Goal: Task Accomplishment & Management: Complete application form

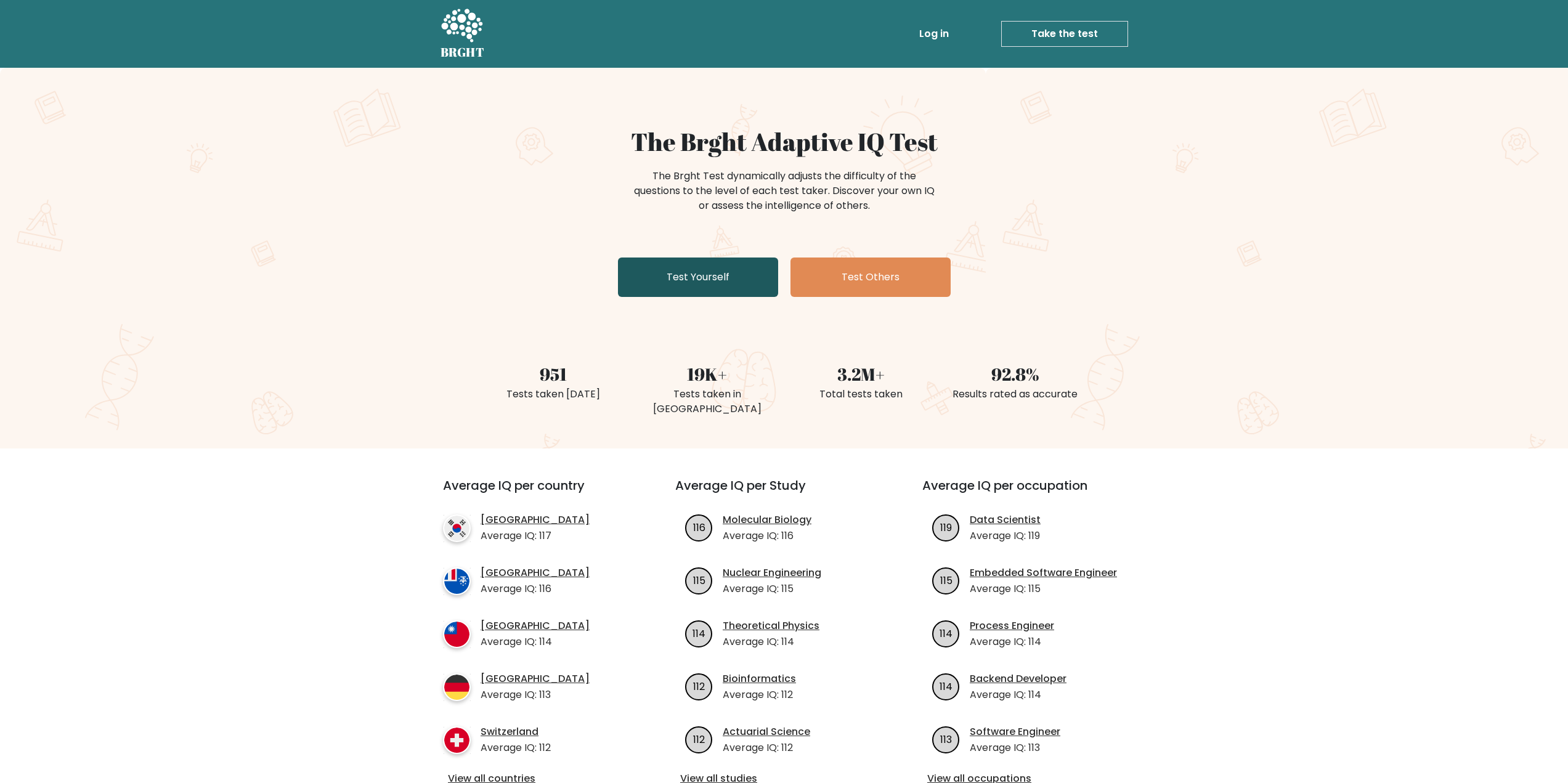
click at [768, 283] on link "Test Yourself" at bounding box center [698, 277] width 160 height 39
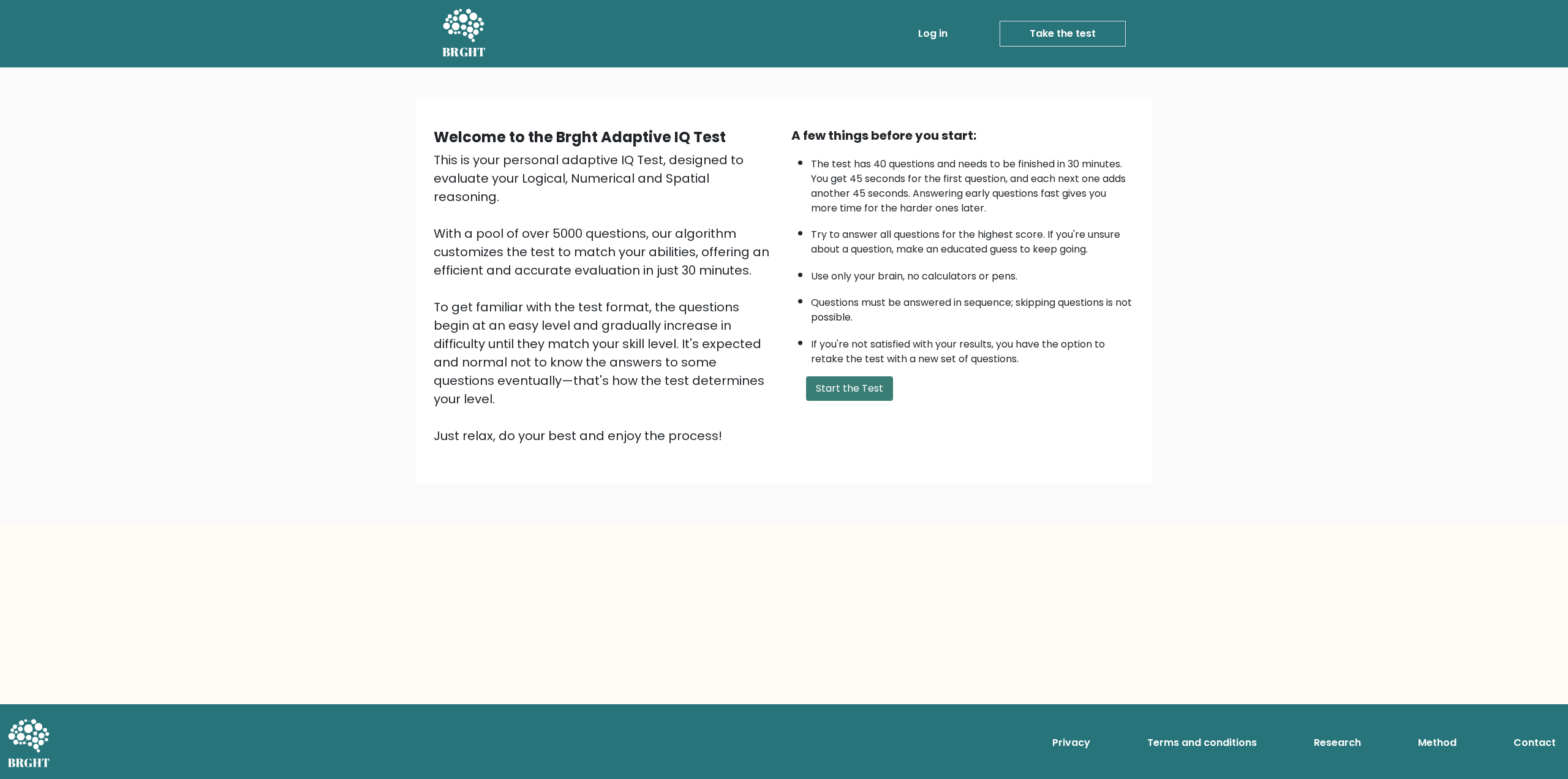
click at [852, 390] on button "Start the Test" at bounding box center [849, 388] width 87 height 24
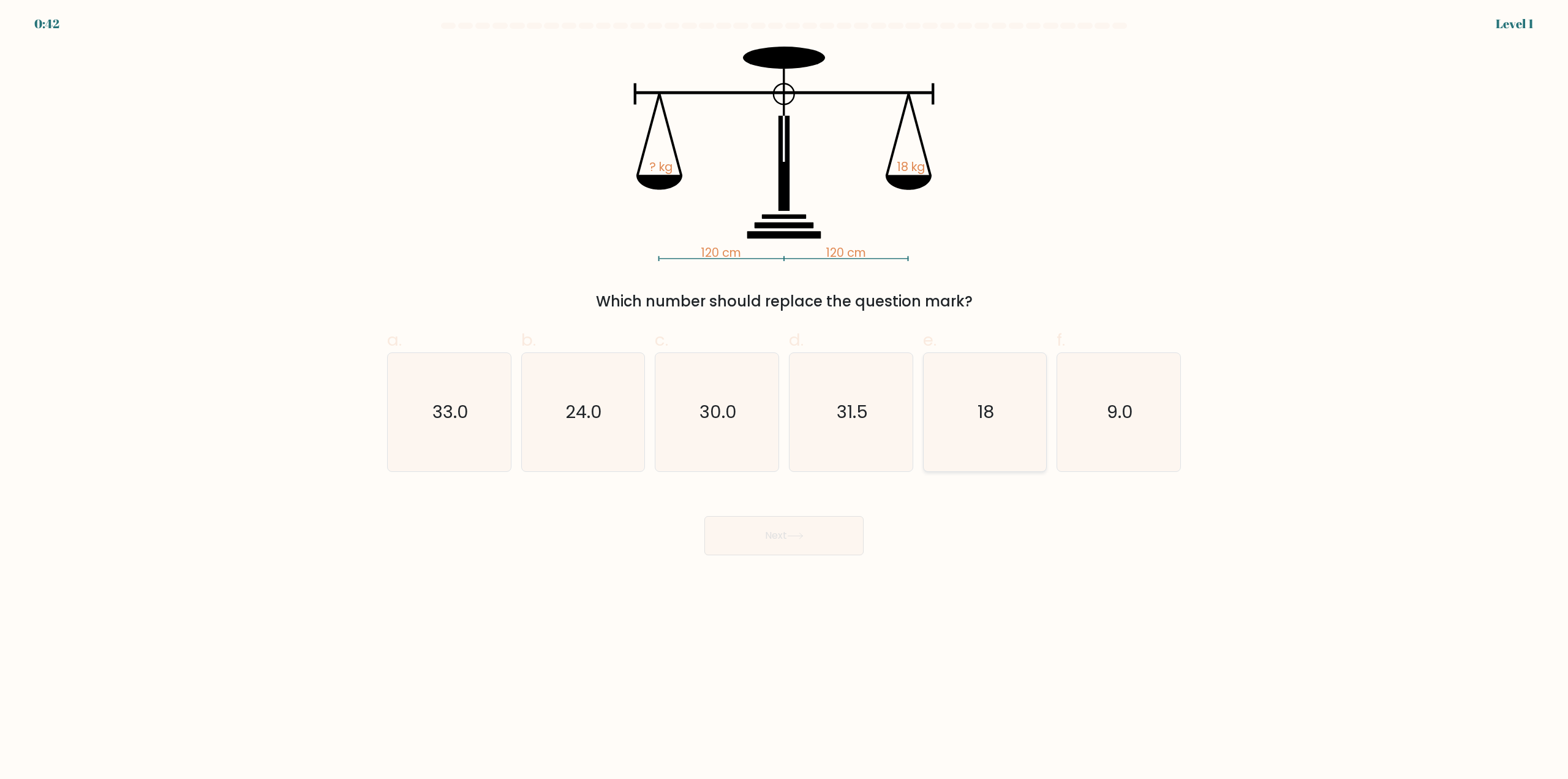
click at [995, 446] on icon "18" at bounding box center [985, 412] width 118 height 118
click at [785, 398] on input "e. 18" at bounding box center [784, 393] width 1 height 8
radio input "true"
click at [797, 552] on button "Next" at bounding box center [783, 535] width 159 height 39
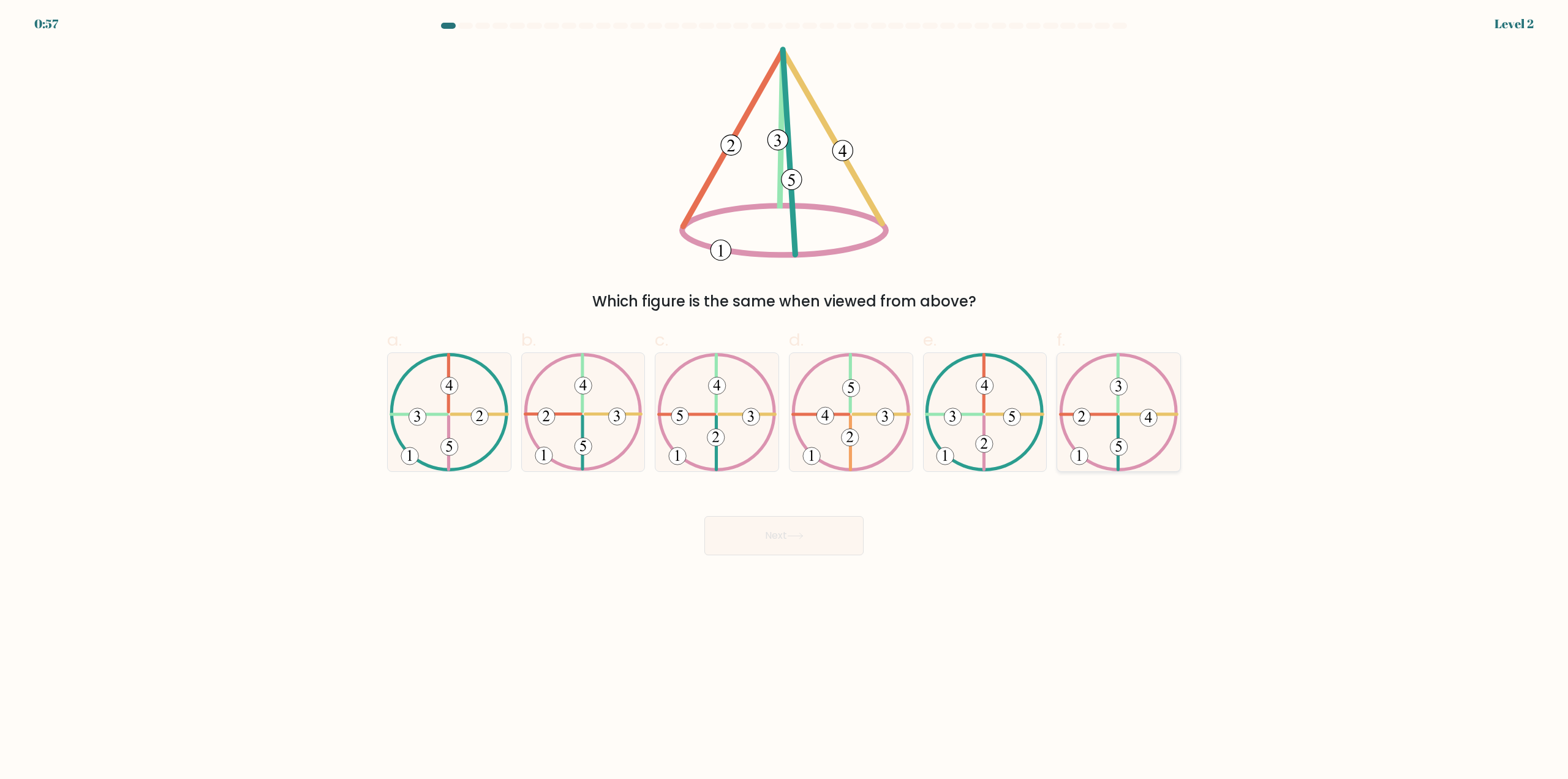
click at [1136, 455] on icon at bounding box center [1119, 412] width 120 height 118
click at [785, 398] on input "f." at bounding box center [784, 393] width 1 height 8
radio input "true"
click at [776, 549] on button "Next" at bounding box center [783, 535] width 159 height 39
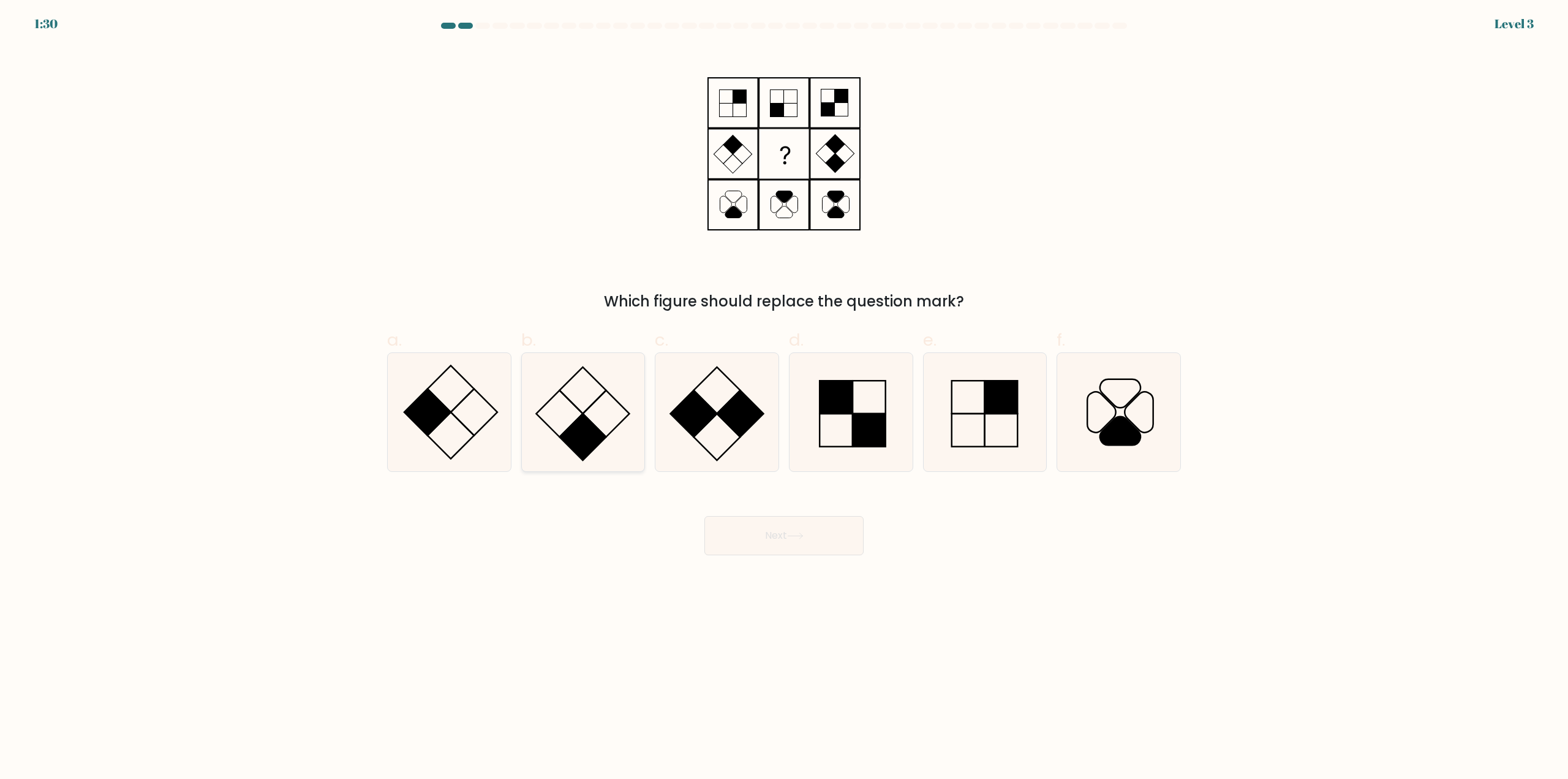
click at [597, 412] on icon at bounding box center [583, 412] width 118 height 118
click at [784, 398] on input "b." at bounding box center [784, 393] width 1 height 8
radio input "true"
click at [781, 541] on button "Next" at bounding box center [783, 535] width 159 height 39
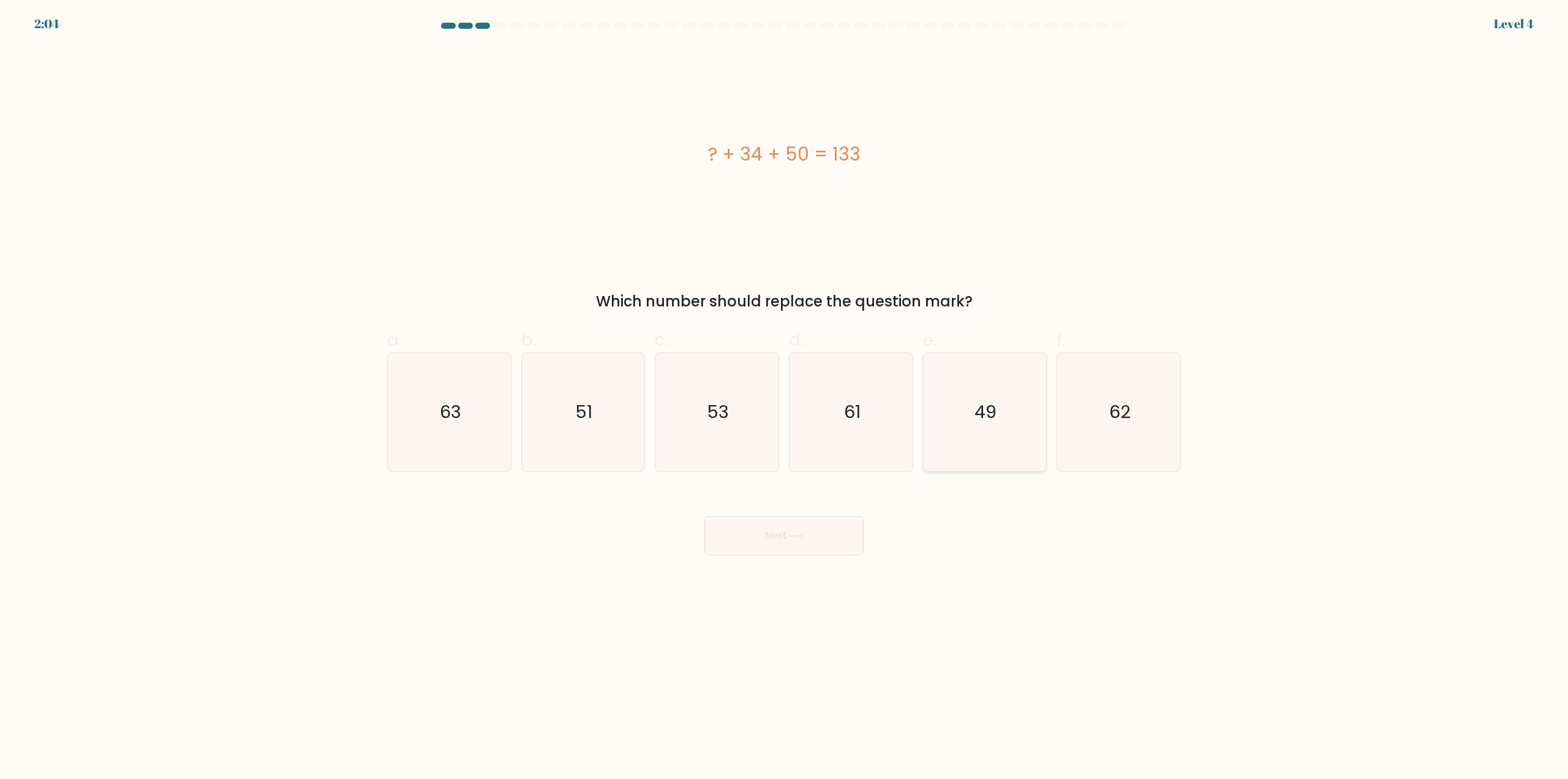
click at [1006, 426] on icon "49" at bounding box center [985, 412] width 118 height 118
click at [785, 398] on input "e. 49" at bounding box center [784, 393] width 1 height 8
radio input "true"
click at [819, 539] on button "Next" at bounding box center [783, 535] width 159 height 39
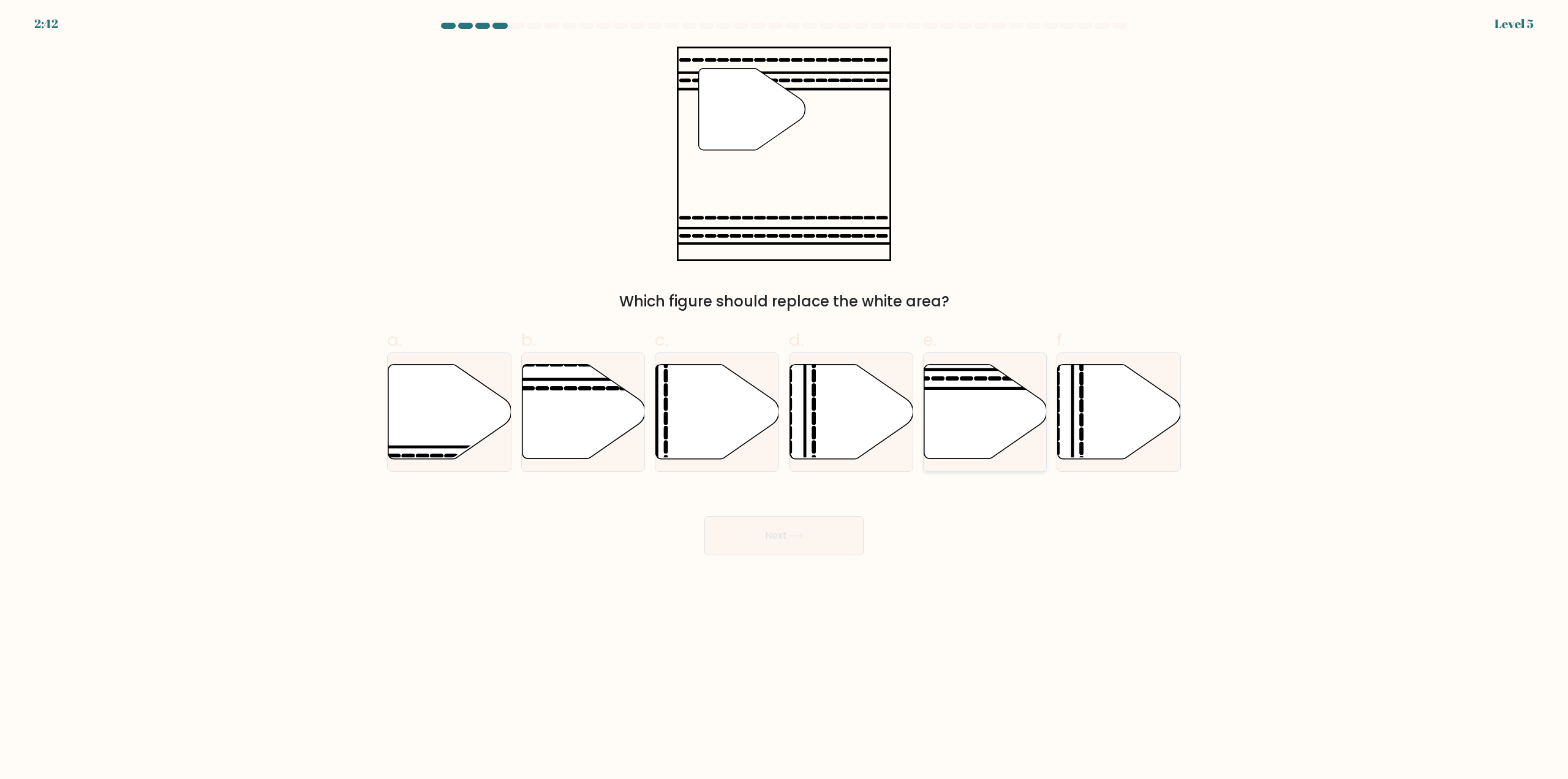
click at [964, 434] on icon at bounding box center [985, 411] width 123 height 95
click at [785, 398] on input "e." at bounding box center [784, 393] width 1 height 8
radio input "true"
click at [816, 534] on button "Next" at bounding box center [783, 535] width 159 height 39
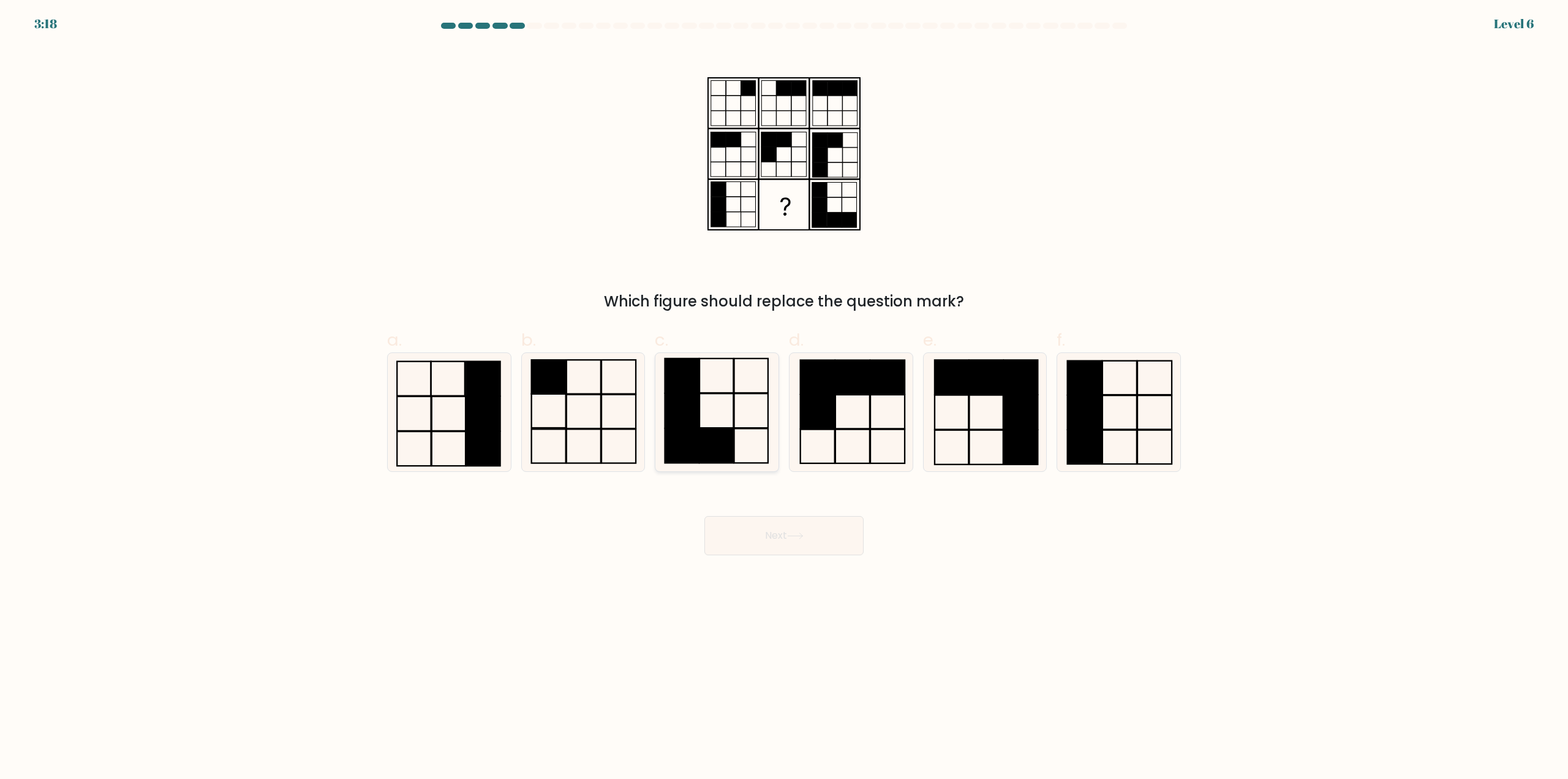
click at [736, 427] on rect at bounding box center [751, 410] width 33 height 34
click at [784, 398] on input "c." at bounding box center [784, 393] width 1 height 8
radio input "true"
click at [785, 528] on button "Next" at bounding box center [783, 535] width 159 height 39
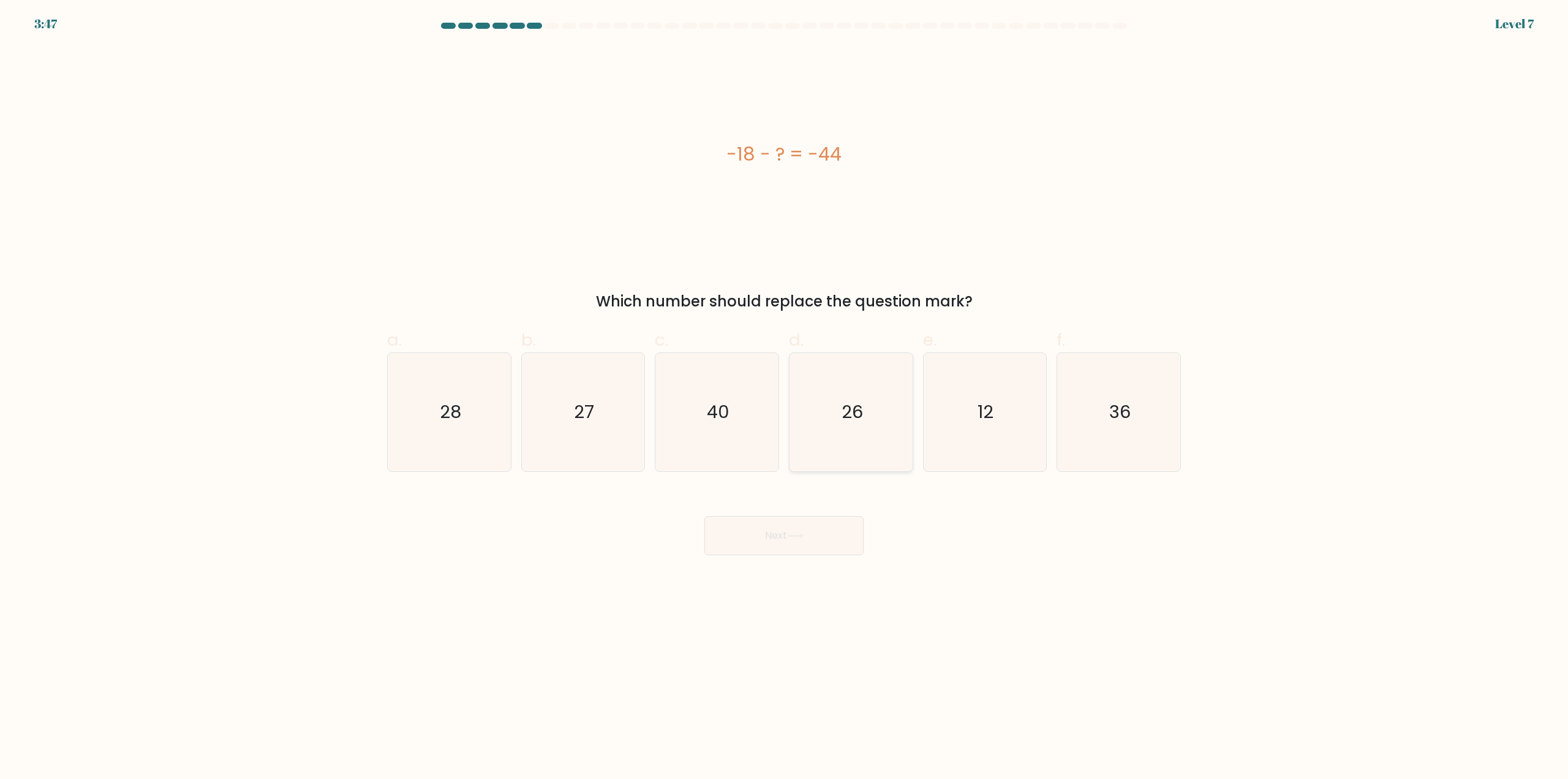
click at [872, 451] on icon "26" at bounding box center [852, 412] width 118 height 118
click at [785, 398] on input "d. 26" at bounding box center [784, 393] width 1 height 8
radio input "true"
click at [794, 541] on button "Next" at bounding box center [783, 535] width 159 height 39
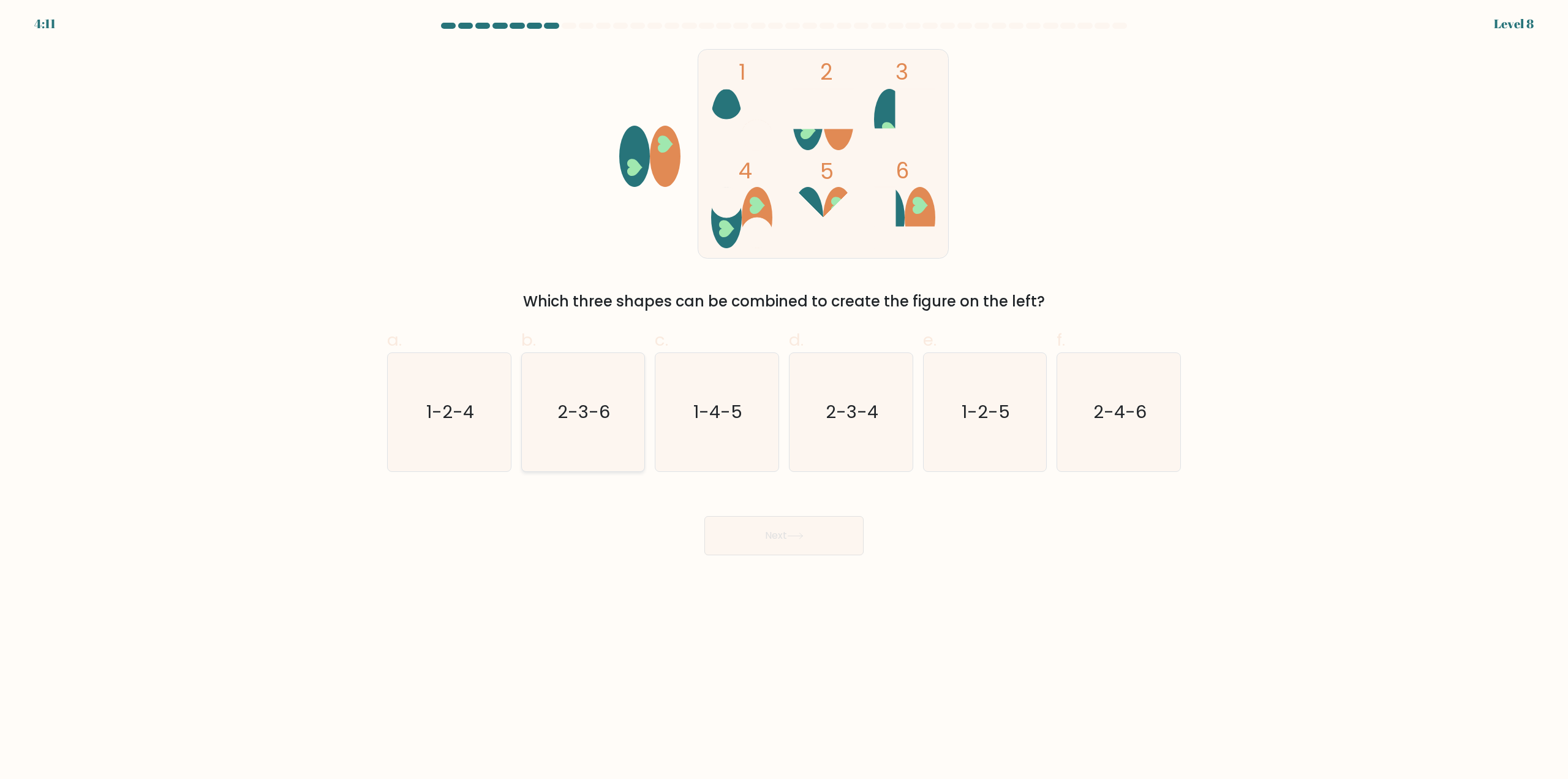
click at [581, 429] on icon "2-3-6" at bounding box center [583, 412] width 118 height 118
click at [784, 398] on input "b. 2-3-6" at bounding box center [784, 393] width 1 height 8
radio input "true"
click at [745, 529] on button "Next" at bounding box center [783, 535] width 159 height 39
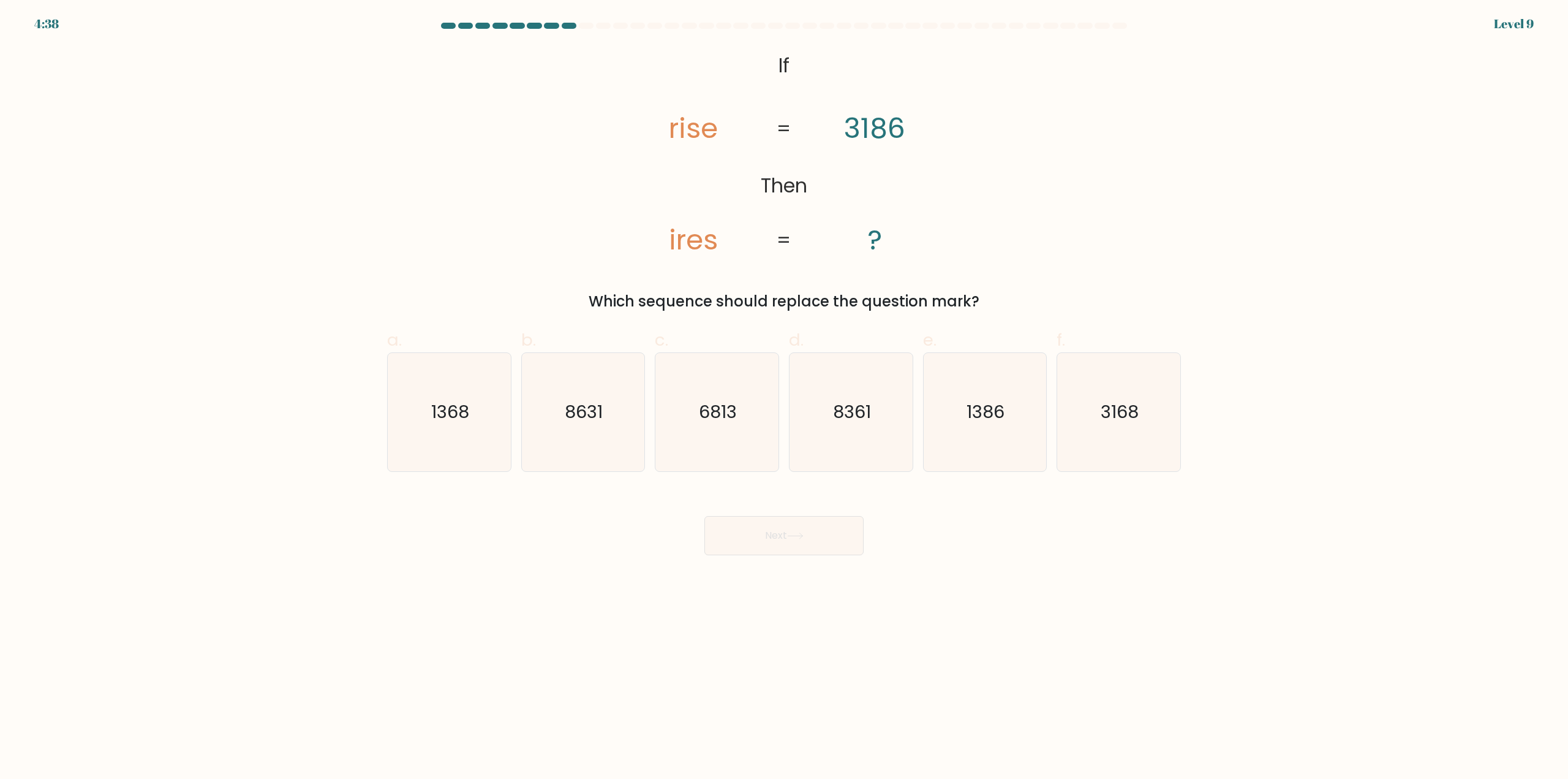
drag, startPoint x: 434, startPoint y: 447, endPoint x: 629, endPoint y: 480, distance: 197.8
click at [434, 447] on icon "1368" at bounding box center [449, 412] width 118 height 118
click at [447, 414] on text "1368" at bounding box center [450, 412] width 38 height 24
click at [784, 398] on input "a. 1368" at bounding box center [784, 393] width 1 height 8
radio input "true"
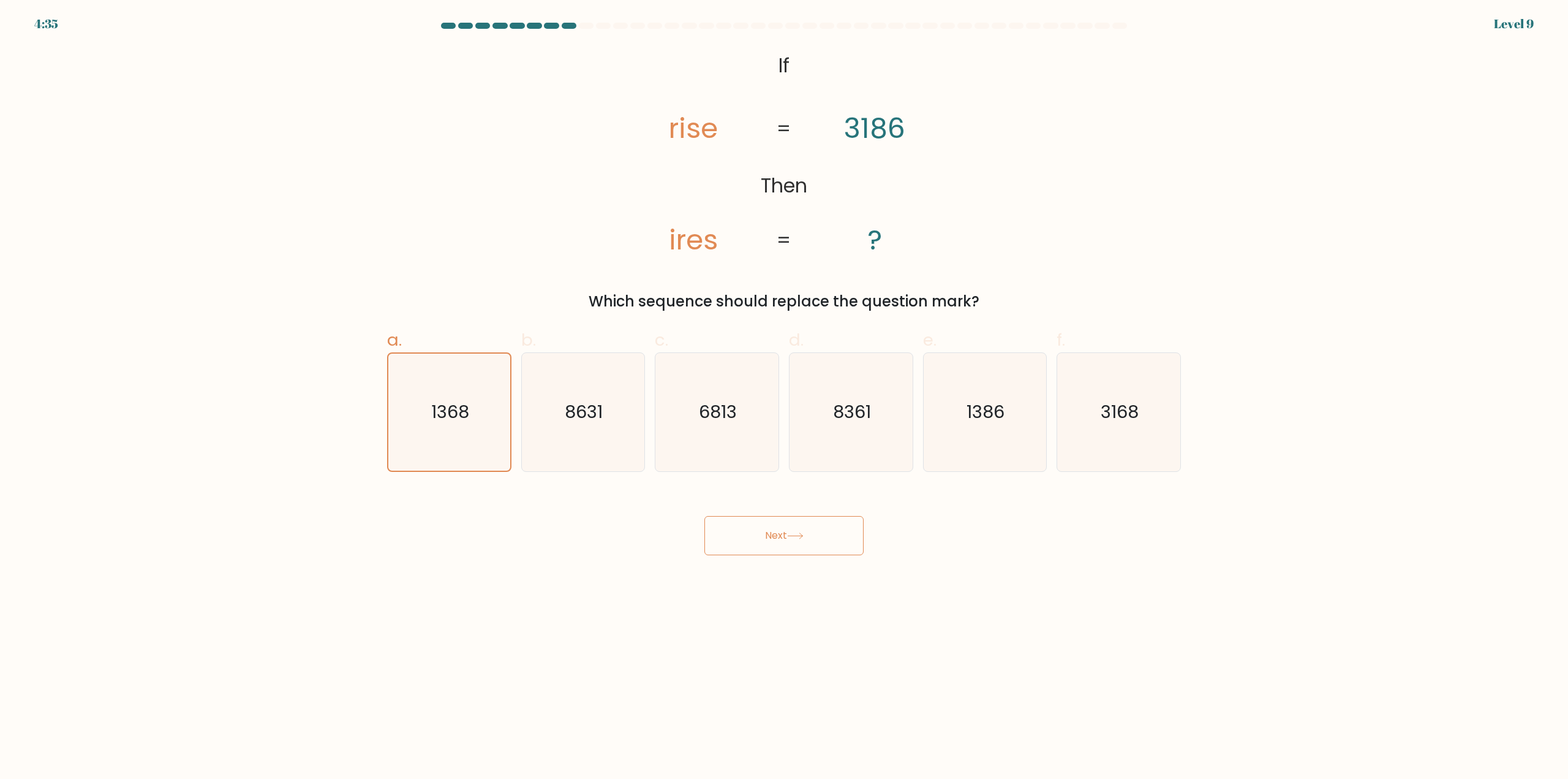
click at [775, 541] on button "Next" at bounding box center [783, 535] width 159 height 39
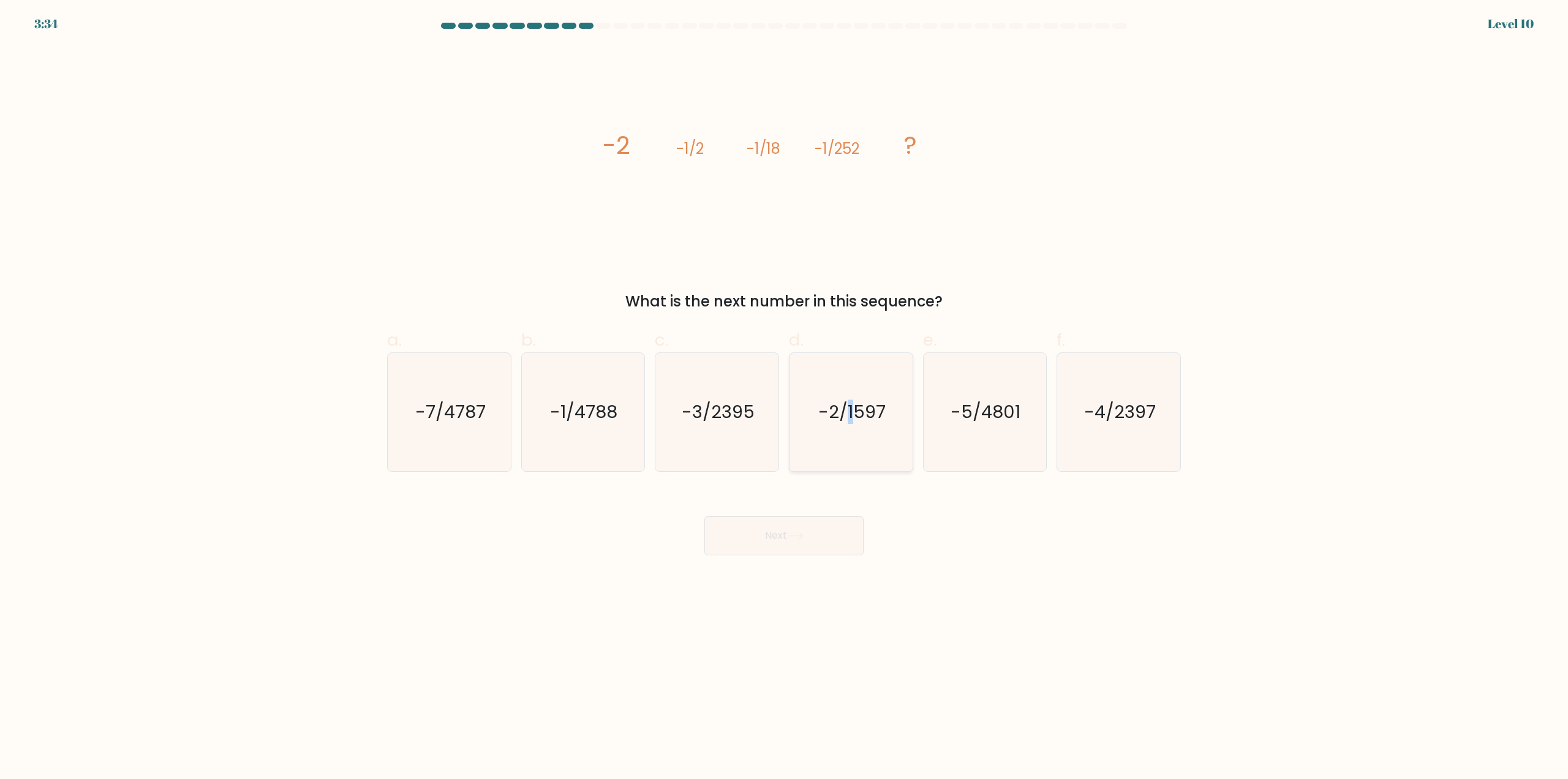
click at [853, 438] on icon "-2/1597" at bounding box center [852, 412] width 118 height 118
click at [479, 446] on icon "-7/4787" at bounding box center [449, 412] width 118 height 118
click at [784, 398] on input "a. -7/4787" at bounding box center [784, 393] width 1 height 8
radio input "true"
click at [764, 533] on button "Next" at bounding box center [783, 535] width 159 height 39
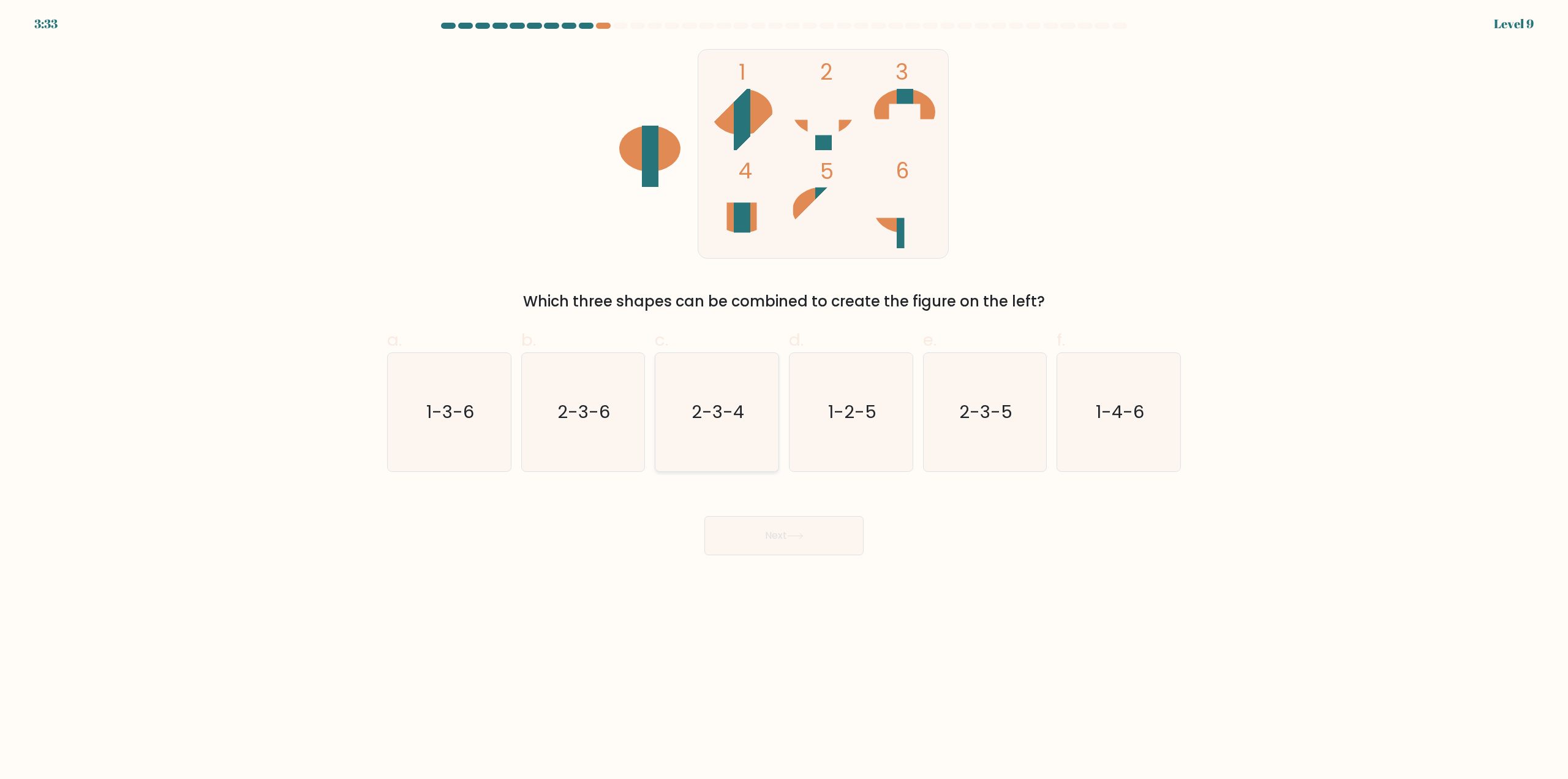
click at [714, 404] on text "2-3-4" at bounding box center [718, 412] width 53 height 24
click at [784, 398] on input "c. 2-3-4" at bounding box center [784, 393] width 1 height 8
radio input "true"
click at [754, 539] on button "Next" at bounding box center [783, 535] width 159 height 39
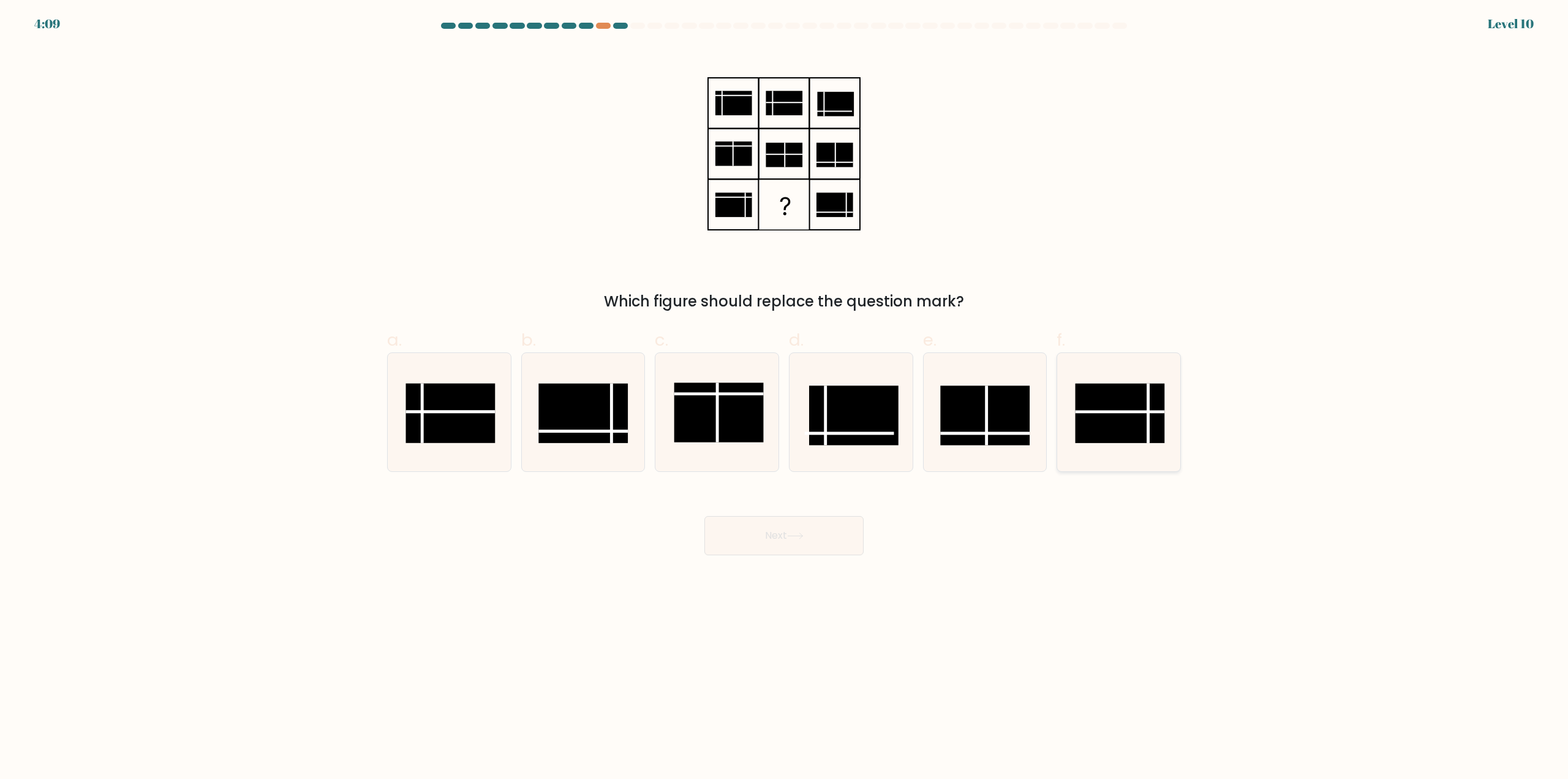
click at [1125, 431] on rect at bounding box center [1120, 413] width 89 height 59
click at [785, 398] on input "f." at bounding box center [784, 393] width 1 height 8
radio input "true"
click at [798, 538] on icon at bounding box center [796, 536] width 17 height 6
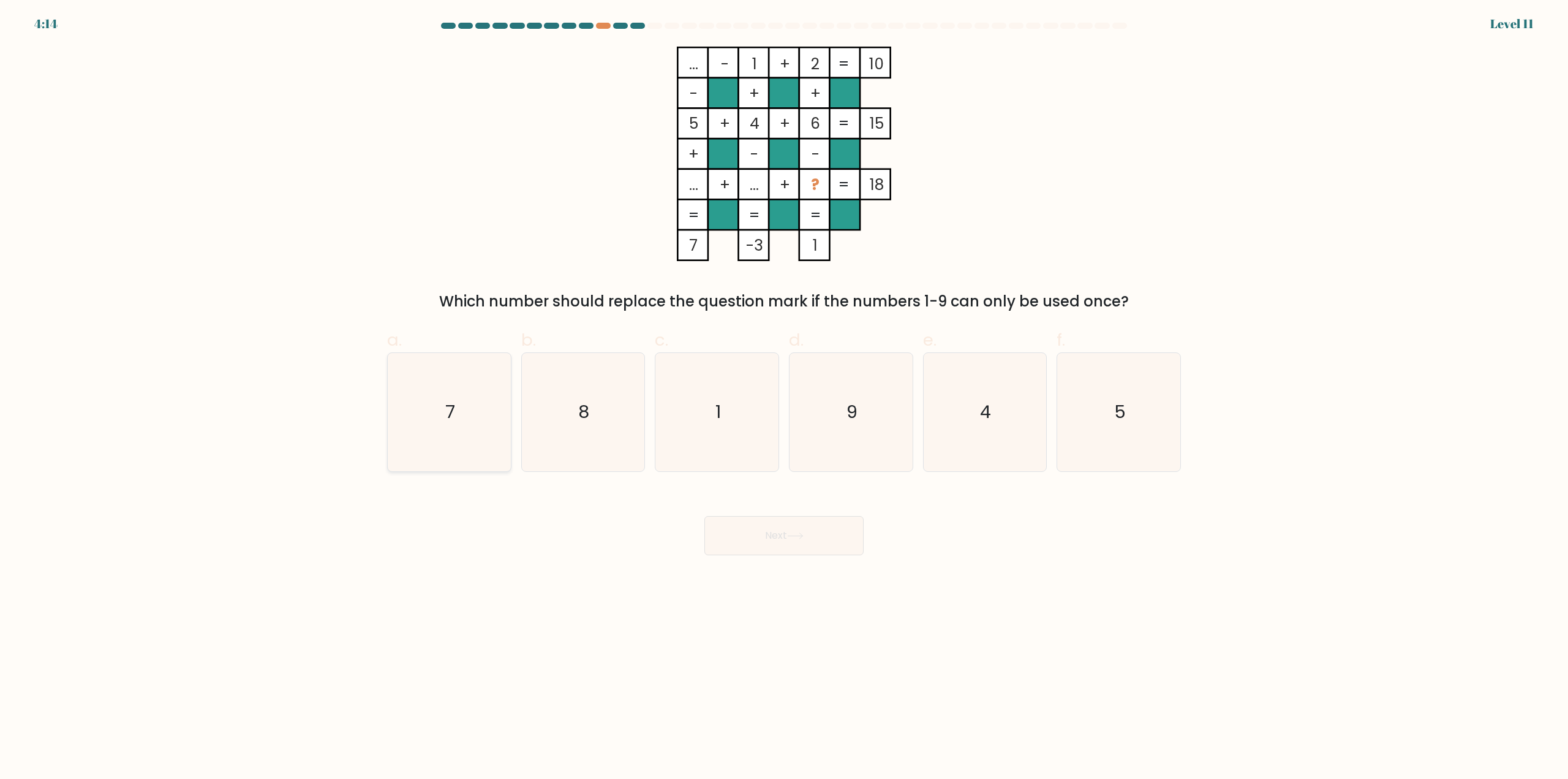
click at [405, 433] on icon "7" at bounding box center [449, 412] width 118 height 118
click at [784, 398] on input "a. 7" at bounding box center [784, 393] width 1 height 8
radio input "true"
click at [778, 570] on body "4:03 Level 11" at bounding box center [784, 390] width 1568 height 779
click at [776, 546] on button "Next" at bounding box center [783, 535] width 159 height 39
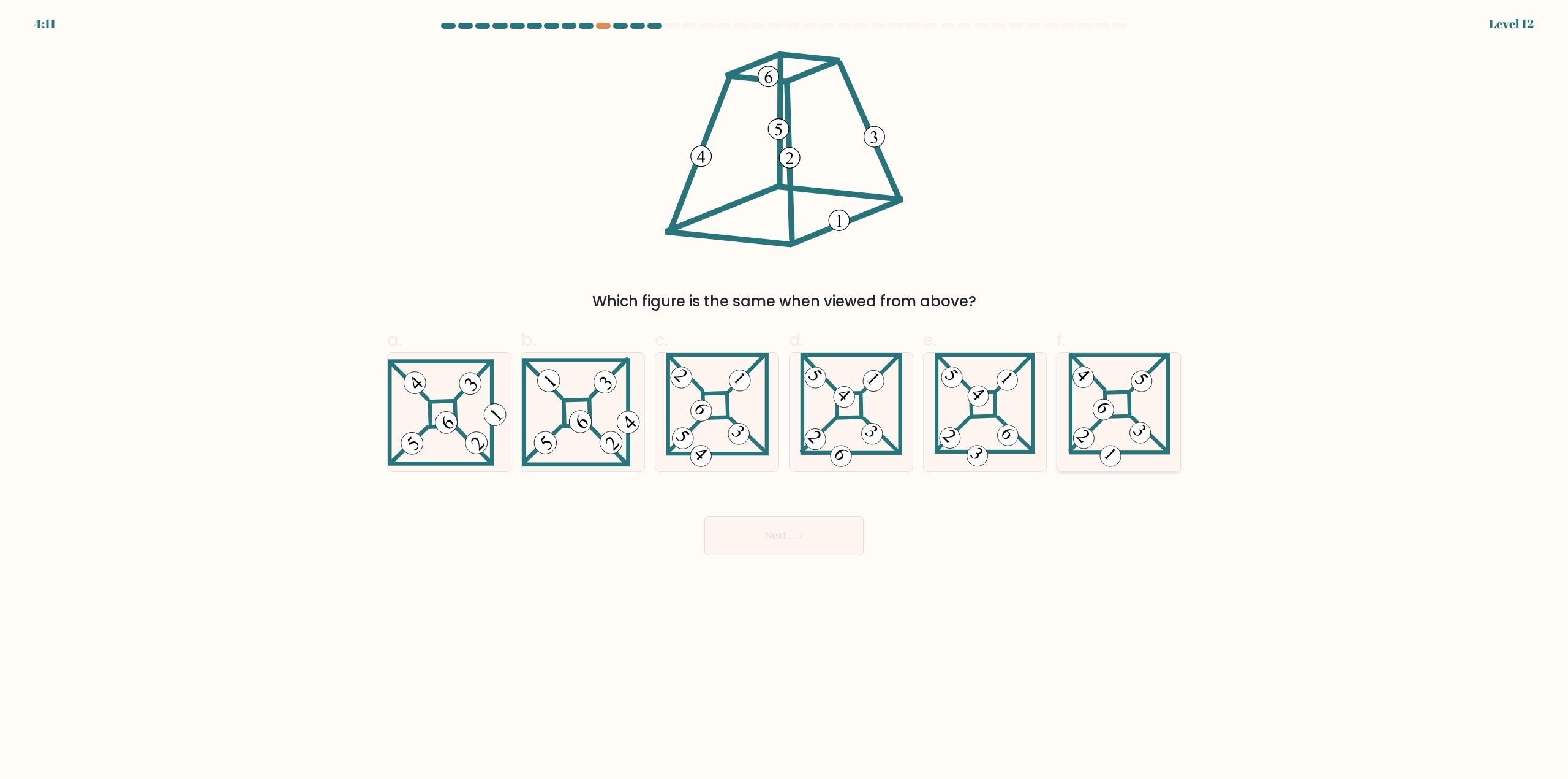
click at [1132, 435] on 869 at bounding box center [1140, 433] width 30 height 30
click at [785, 398] on input "f." at bounding box center [784, 393] width 1 height 8
radio input "true"
click at [823, 537] on button "Next" at bounding box center [783, 535] width 159 height 39
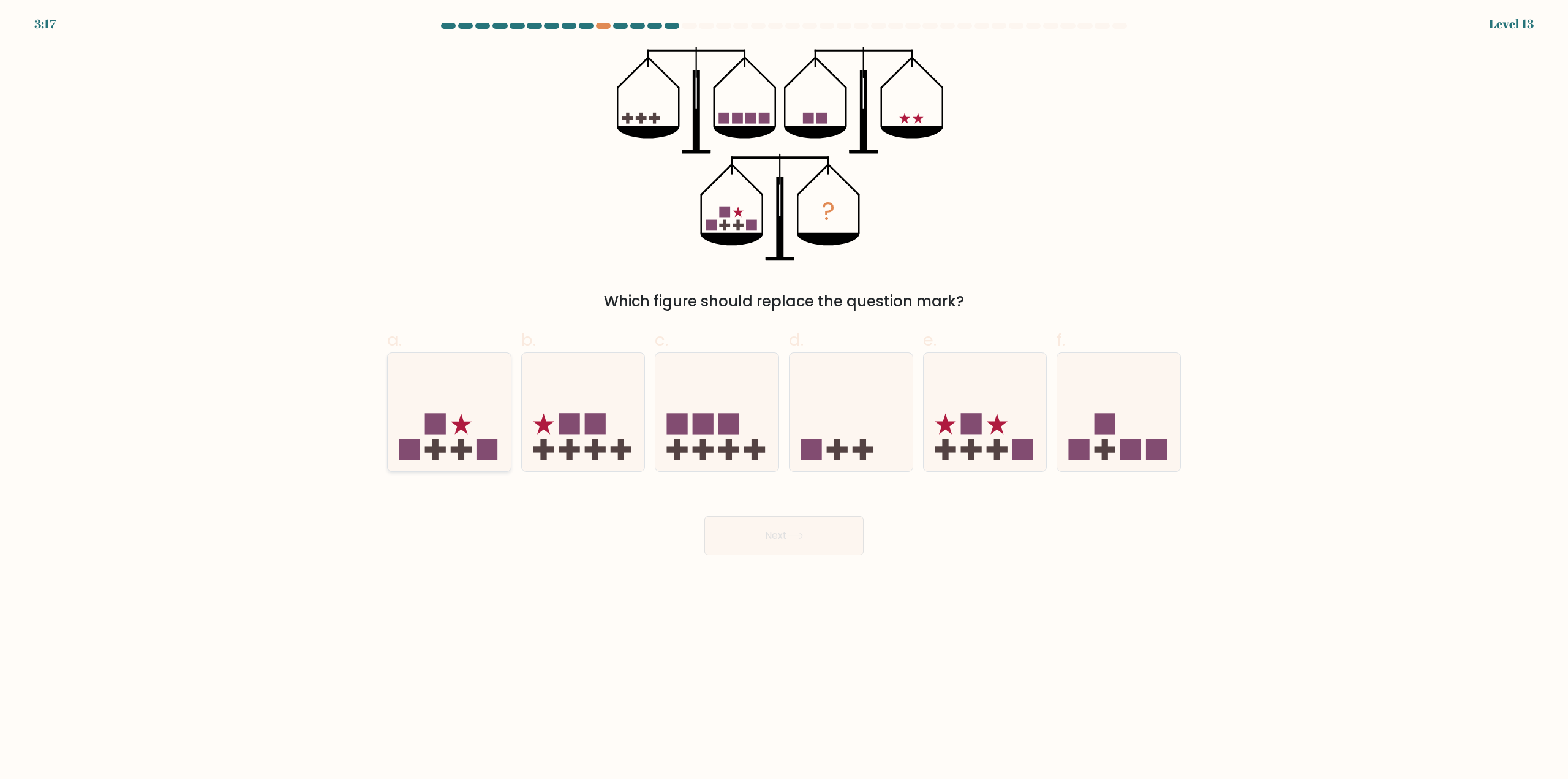
click at [476, 462] on icon at bounding box center [449, 413] width 123 height 102
click at [784, 398] on input "a." at bounding box center [784, 393] width 1 height 8
radio input "true"
click at [783, 538] on button "Next" at bounding box center [783, 535] width 159 height 39
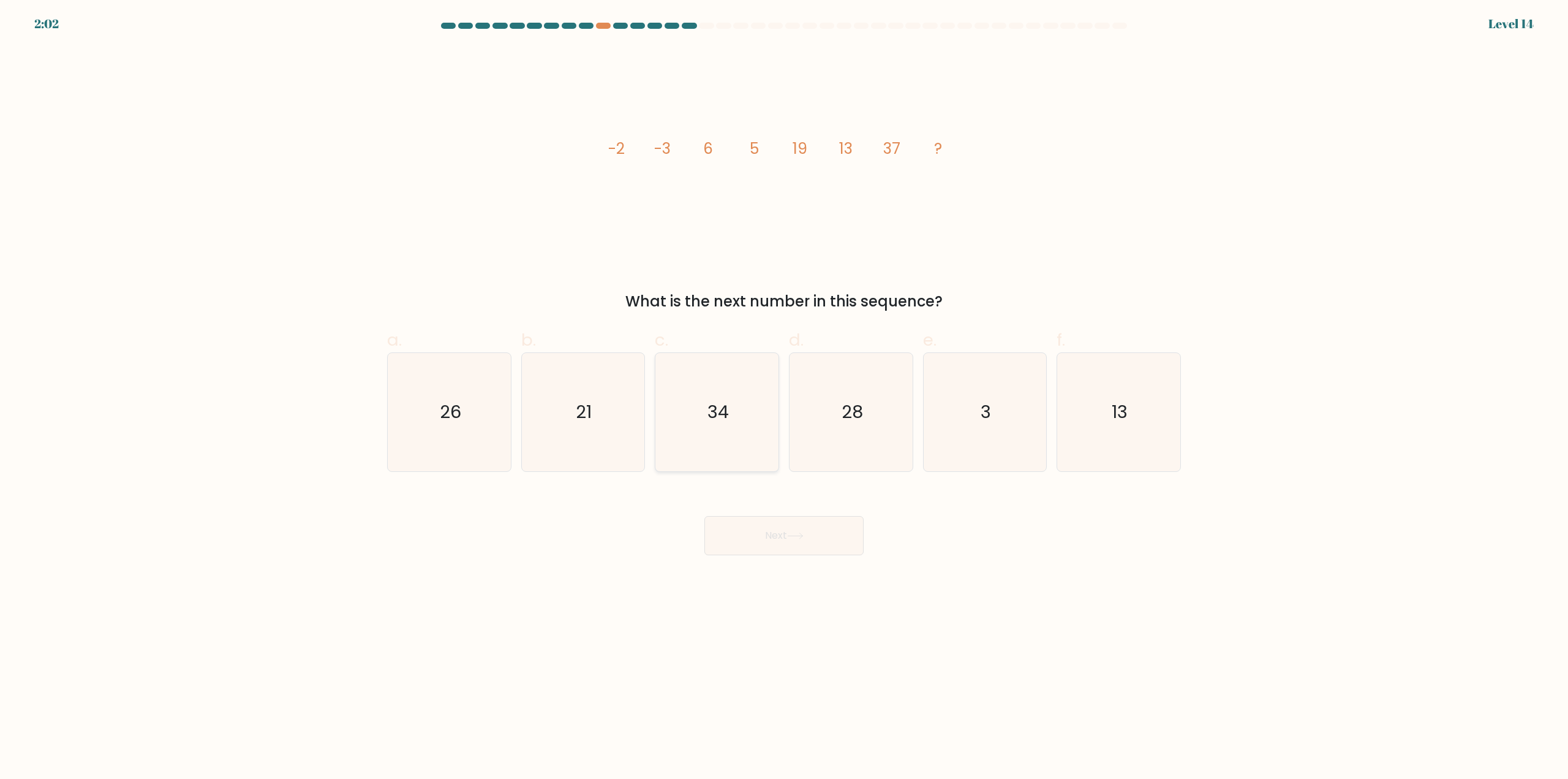
click at [752, 397] on icon "34" at bounding box center [717, 412] width 118 height 118
click at [784, 397] on input "c. 34" at bounding box center [784, 393] width 1 height 8
radio input "true"
click at [784, 544] on button "Next" at bounding box center [783, 535] width 159 height 39
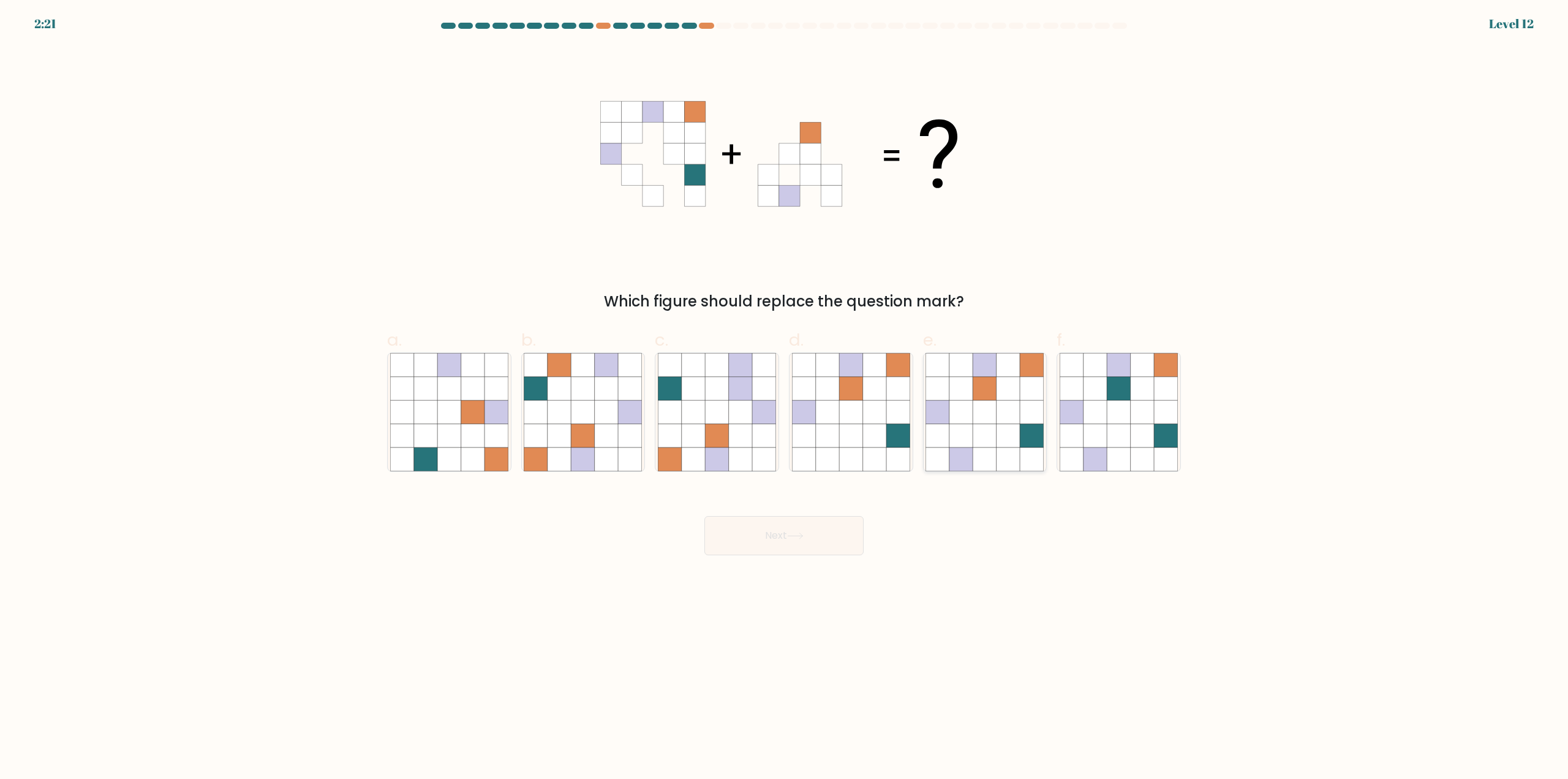
click at [1002, 397] on icon at bounding box center [1008, 388] width 23 height 23
click at [785, 397] on input "e." at bounding box center [784, 393] width 1 height 8
radio input "true"
click at [817, 527] on button "Next" at bounding box center [783, 535] width 159 height 39
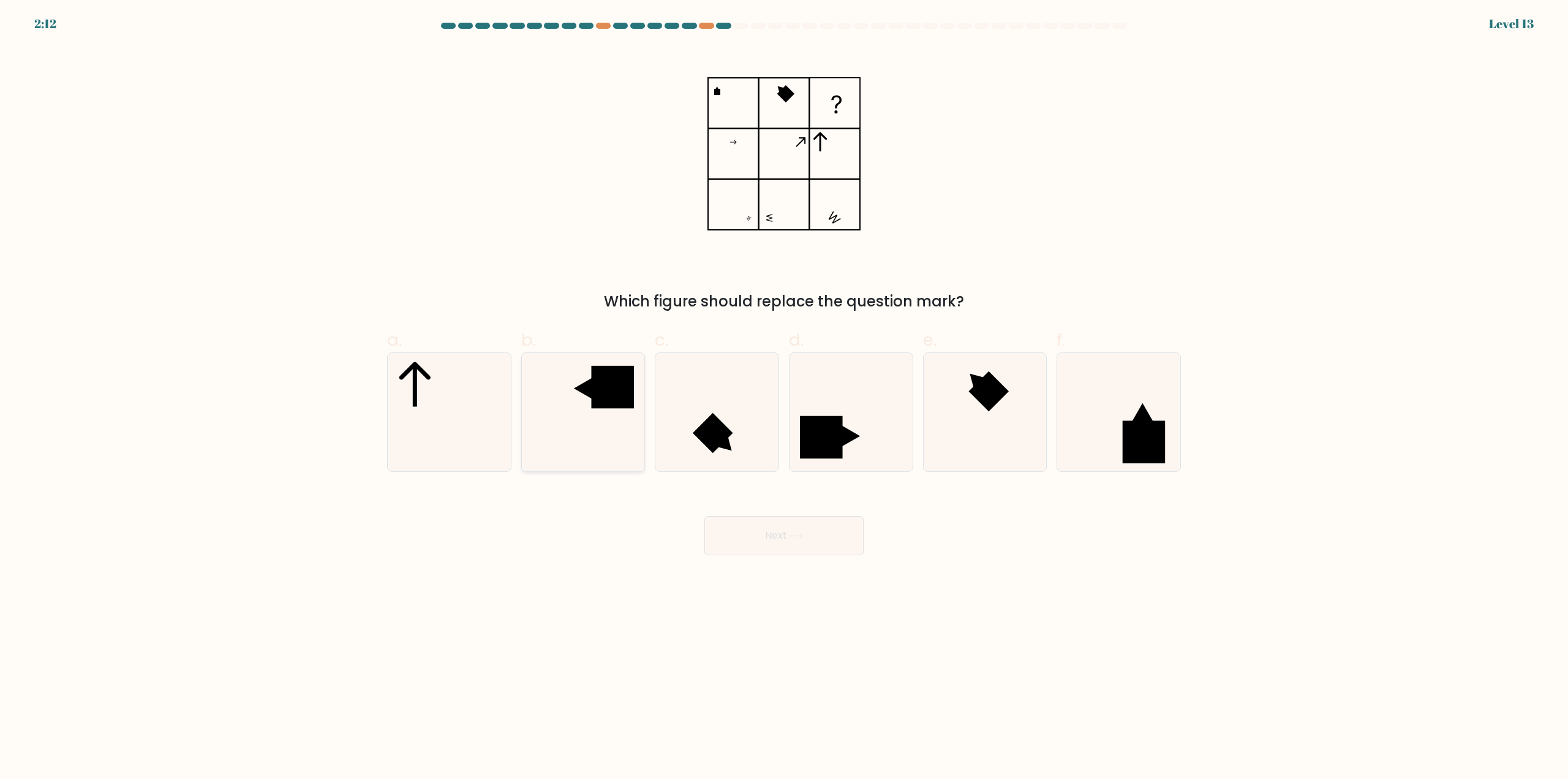
click at [590, 440] on icon at bounding box center [583, 412] width 118 height 118
click at [784, 398] on input "b." at bounding box center [784, 393] width 1 height 8
radio input "true"
click at [807, 550] on button "Next" at bounding box center [783, 535] width 159 height 39
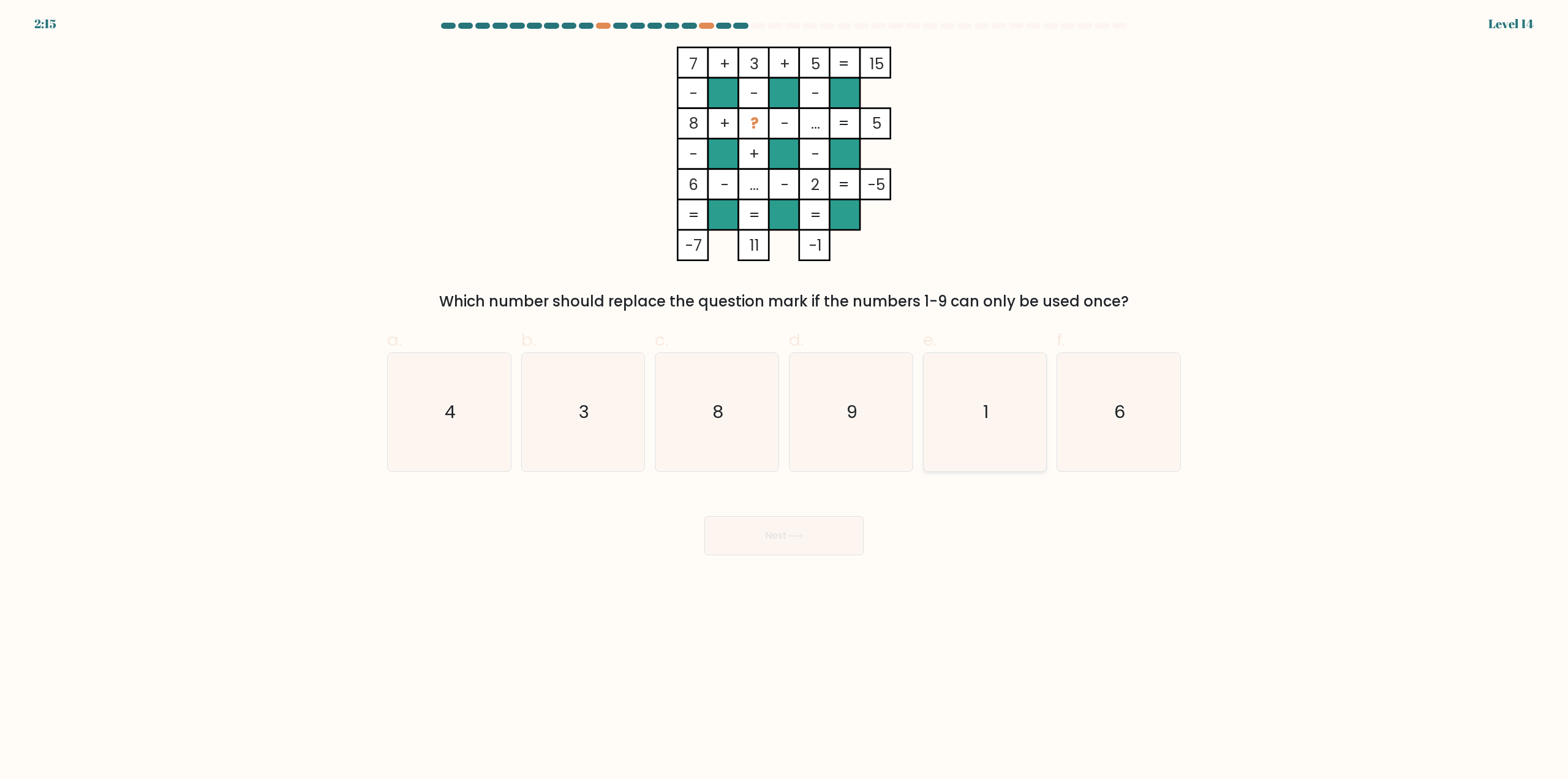
click at [967, 382] on icon "1" at bounding box center [985, 412] width 118 height 118
click at [785, 390] on input "e. 1" at bounding box center [784, 393] width 1 height 8
radio input "true"
click at [798, 536] on icon at bounding box center [796, 536] width 17 height 6
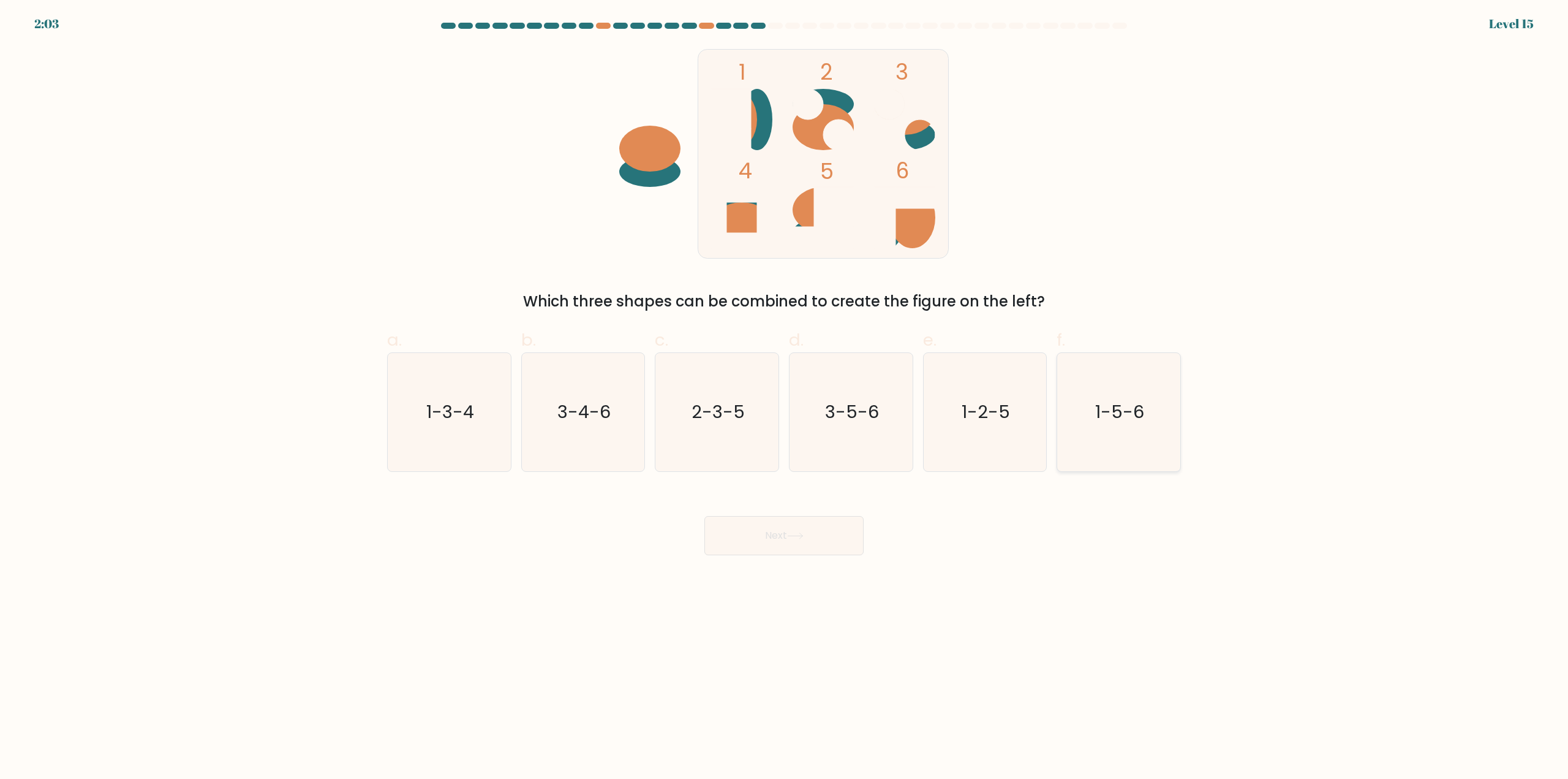
click at [1143, 401] on text "1-5-6" at bounding box center [1121, 412] width 49 height 24
click at [785, 398] on input "f. 1-5-6" at bounding box center [784, 393] width 1 height 8
radio input "true"
click at [777, 552] on button "Next" at bounding box center [783, 535] width 159 height 39
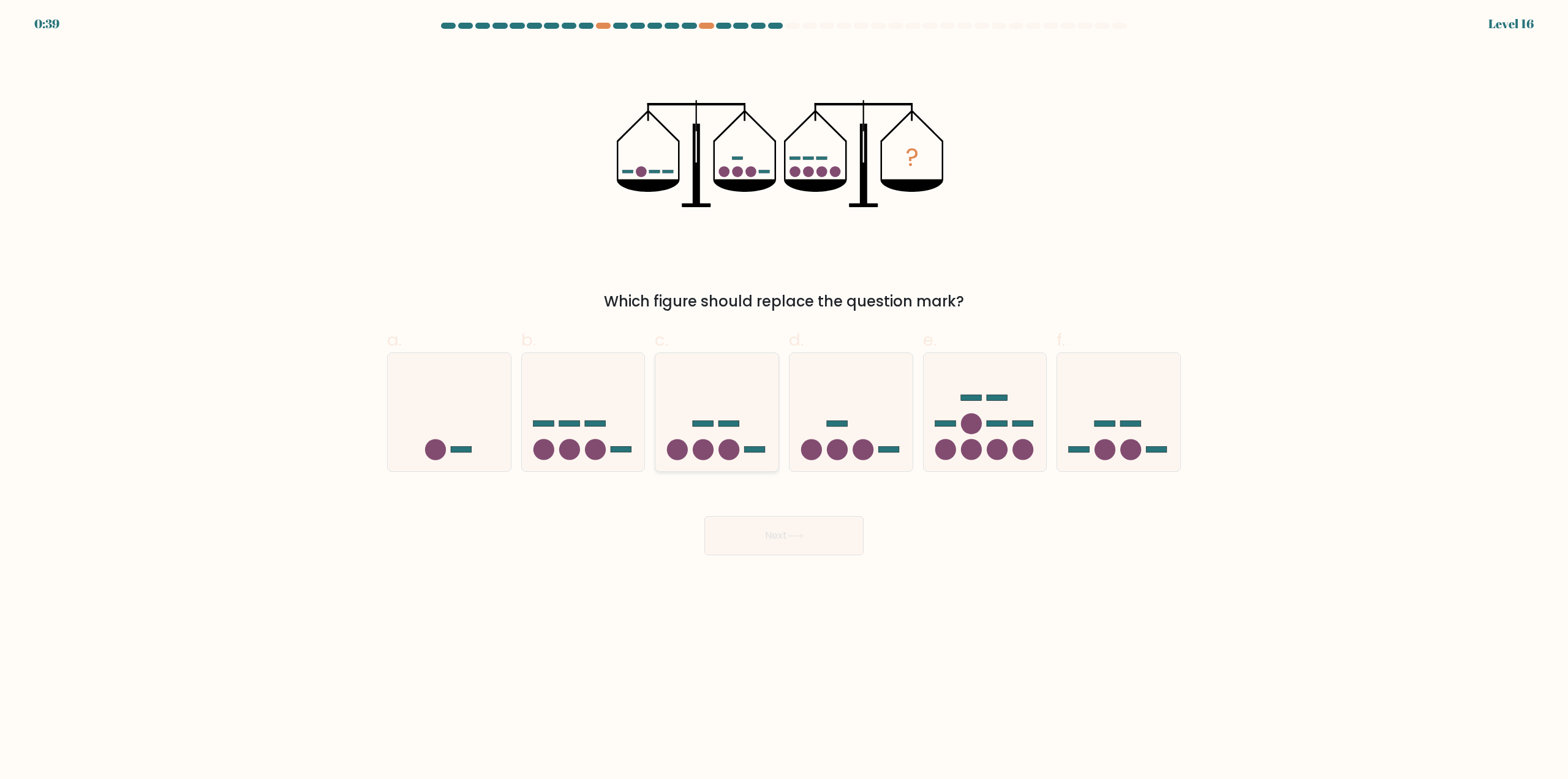
click at [735, 451] on circle at bounding box center [729, 449] width 21 height 21
click at [784, 398] on input "c." at bounding box center [784, 393] width 1 height 8
radio input "true"
click at [771, 535] on button "Next" at bounding box center [783, 535] width 159 height 39
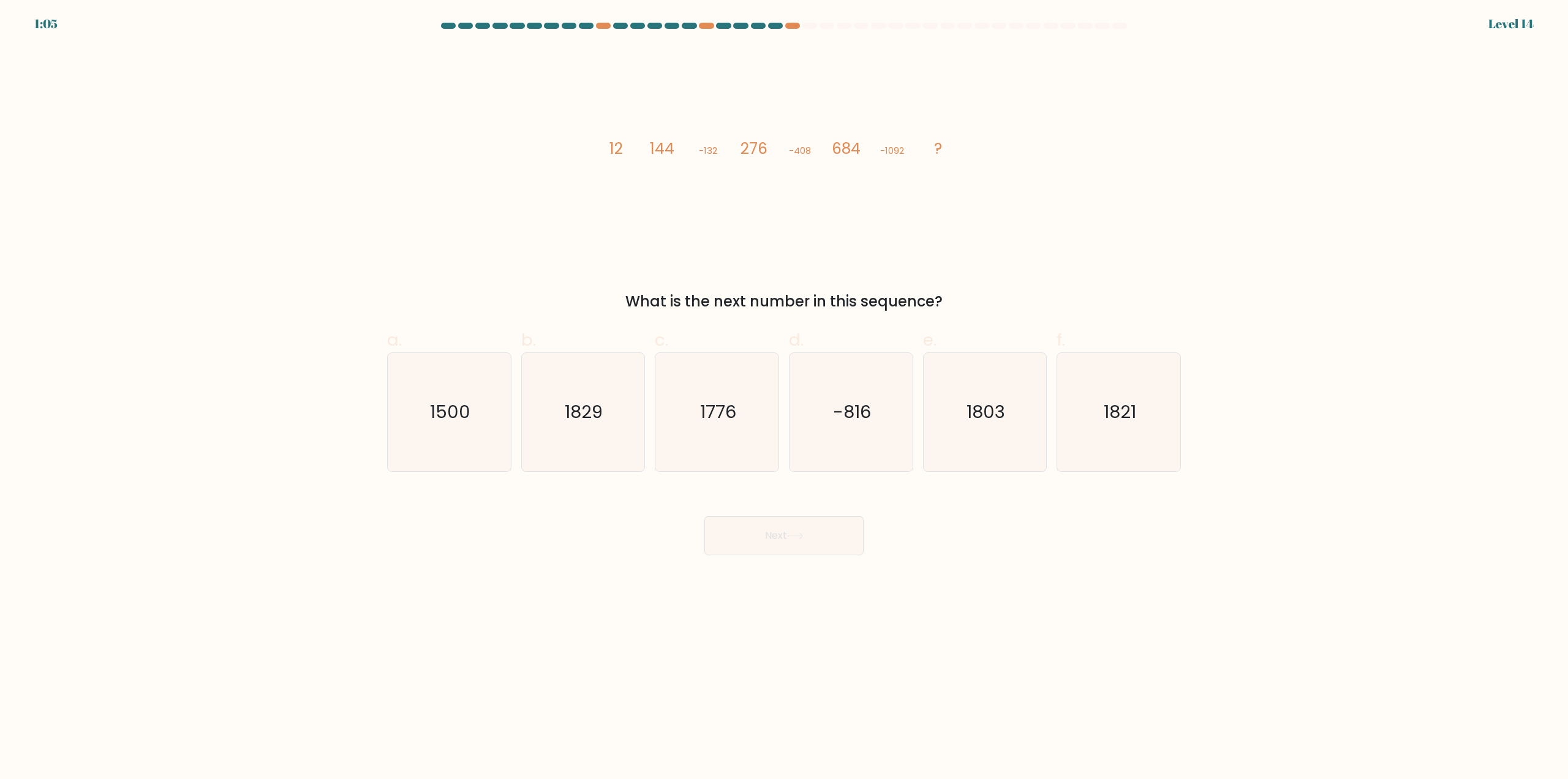
drag, startPoint x: 1115, startPoint y: 429, endPoint x: 1004, endPoint y: 483, distance: 123.4
click at [1116, 428] on icon "1821" at bounding box center [1119, 412] width 118 height 118
click at [785, 398] on input "f. 1821" at bounding box center [784, 393] width 1 height 8
radio input "true"
click at [785, 532] on button "Next" at bounding box center [783, 535] width 159 height 39
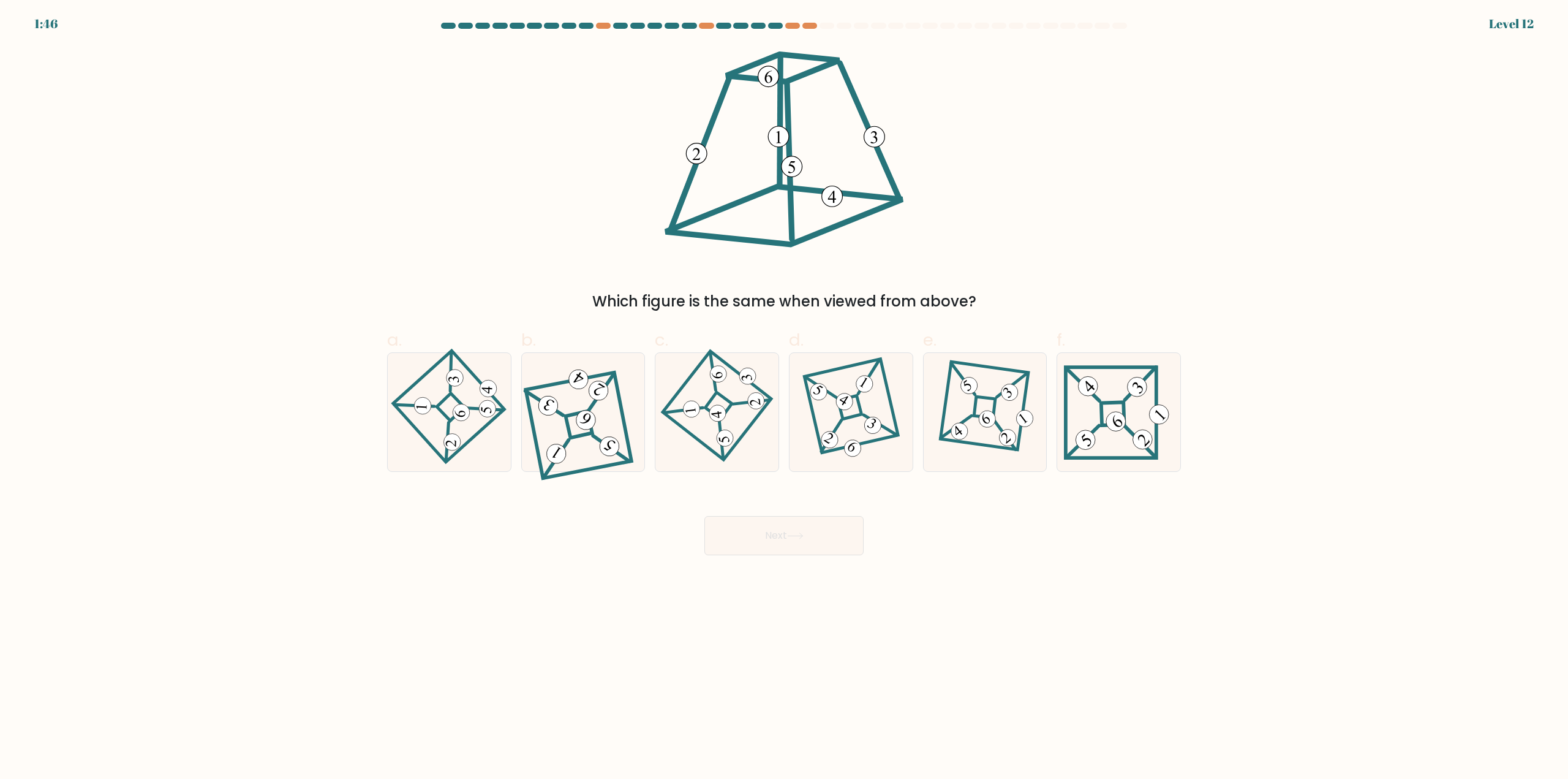
click at [1544, 709] on body "1:46 Level 12" at bounding box center [784, 390] width 1568 height 779
click at [601, 415] on icon at bounding box center [583, 412] width 106 height 95
click at [784, 398] on input "b." at bounding box center [784, 393] width 1 height 8
radio input "true"
click at [765, 533] on button "Next" at bounding box center [783, 535] width 159 height 39
